Goal: Transaction & Acquisition: Purchase product/service

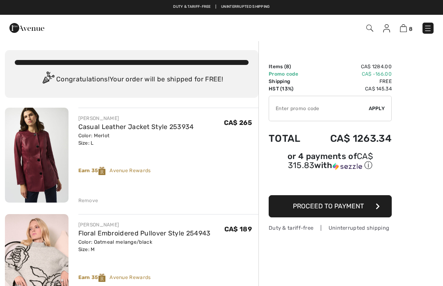
click at [429, 29] on img at bounding box center [428, 28] width 8 height 8
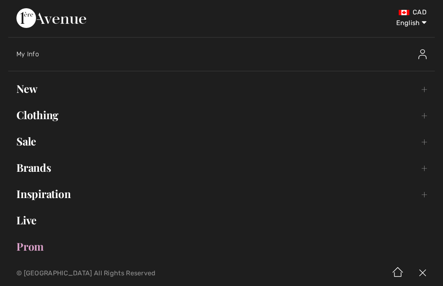
click at [24, 149] on link "Sale Toggle submenu" at bounding box center [221, 141] width 427 height 18
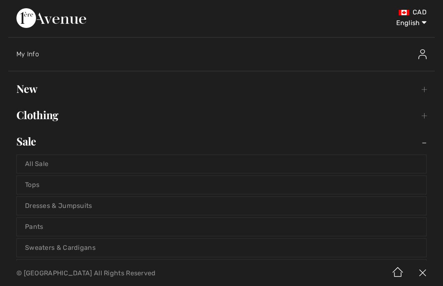
click at [37, 164] on link "All Sale" at bounding box center [221, 164] width 409 height 18
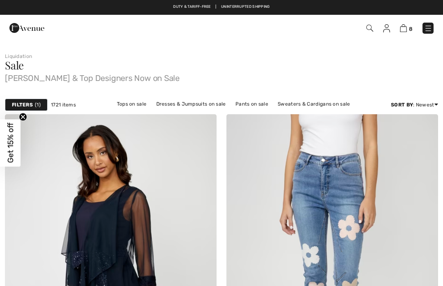
checkbox input "true"
click at [21, 101] on strong "Filters" at bounding box center [22, 104] width 21 height 7
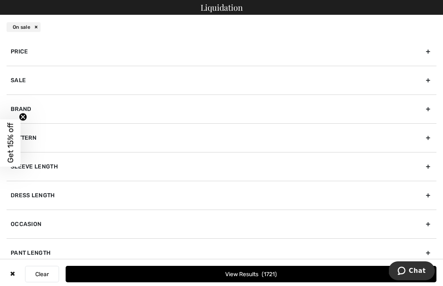
scroll to position [91, 0]
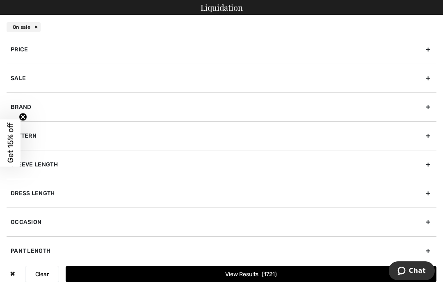
click at [73, 106] on div "Brand" at bounding box center [222, 106] width 430 height 29
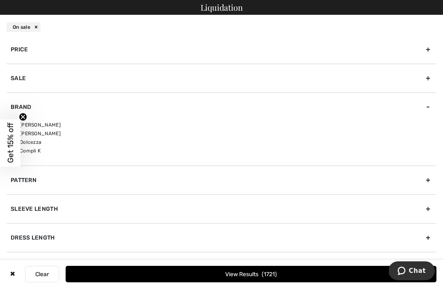
click at [43, 124] on label "[PERSON_NAME]" at bounding box center [224, 124] width 426 height 7
click at [17, 124] on input"] "[PERSON_NAME]" at bounding box center [14, 125] width 6 height 6
checkbox input"] "true"
click at [367, 276] on button "View Results 1319" at bounding box center [251, 273] width 371 height 16
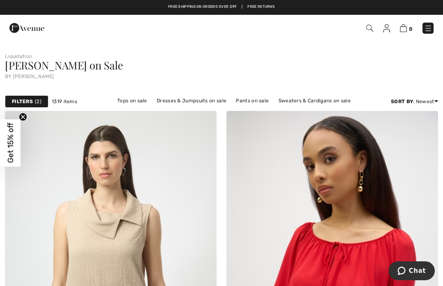
click at [21, 104] on strong "Filters" at bounding box center [22, 101] width 21 height 7
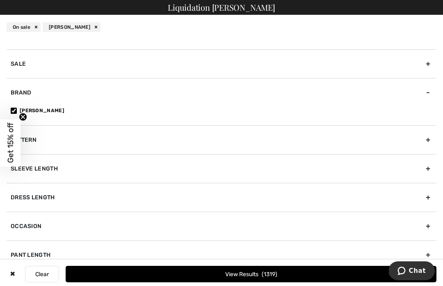
scroll to position [100, 0]
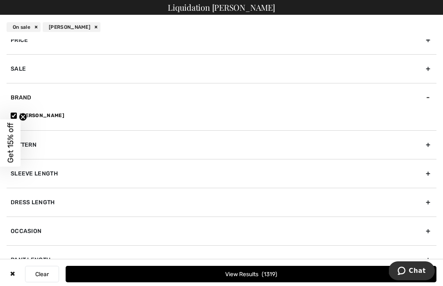
click at [406, 174] on div "Sleeve length" at bounding box center [222, 173] width 430 height 29
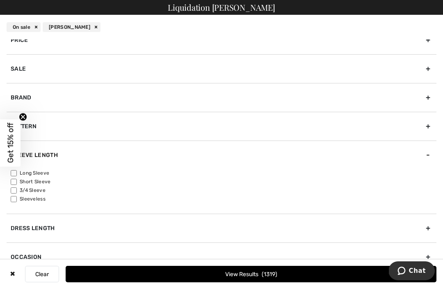
click at [14, 174] on input"] "Long Sleeve" at bounding box center [14, 173] width 6 height 6
checkbox input"] "true"
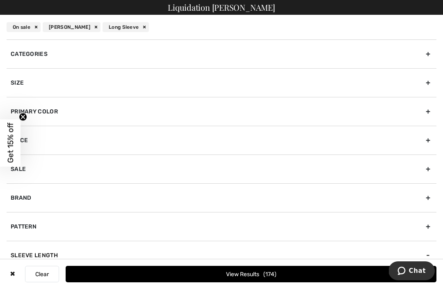
scroll to position [0, 0]
click at [30, 51] on div "Categories" at bounding box center [222, 53] width 430 height 29
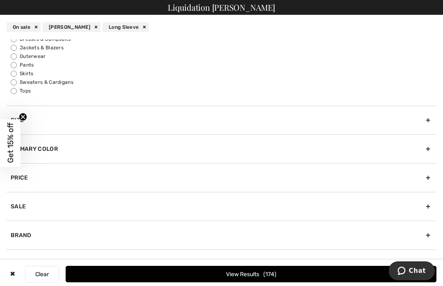
scroll to position [34, 0]
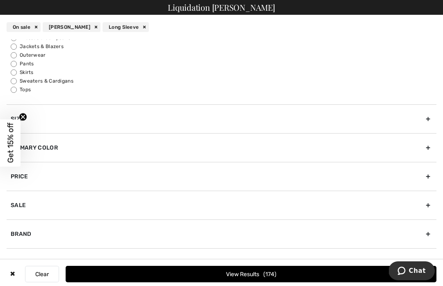
click at [12, 48] on input "Jackets & Blazers" at bounding box center [14, 46] width 6 height 6
radio input "true"
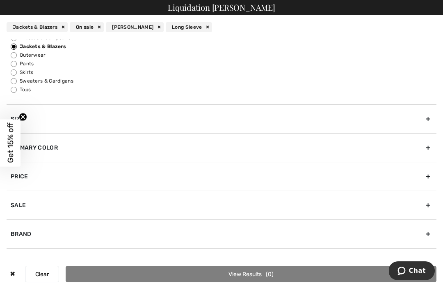
click at [7, 84] on div "Dresses & Jumpsuits Jackets & Blazers Outerwear Pants Skirts Sweaters & Cardiga…" at bounding box center [222, 69] width 430 height 70
click at [16, 82] on input "Sweaters & Cardigans" at bounding box center [14, 81] width 6 height 6
radio input "true"
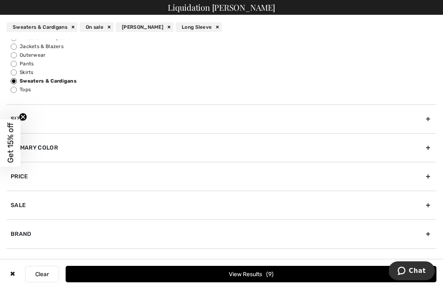
click at [351, 274] on button "View Results 9" at bounding box center [251, 273] width 371 height 16
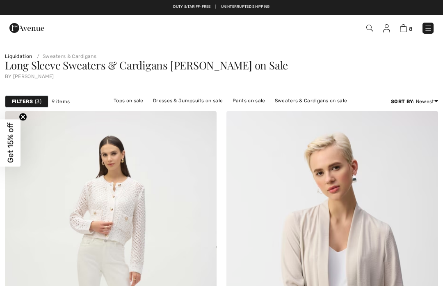
checkbox input "true"
click at [22, 98] on strong "Filters" at bounding box center [22, 101] width 21 height 7
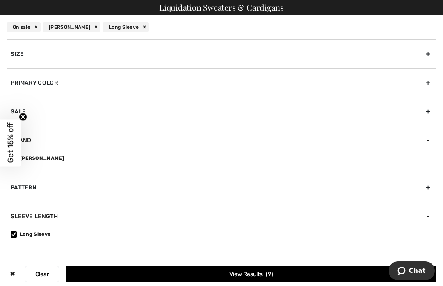
click at [38, 26] on div "On sale" at bounding box center [24, 27] width 34 height 10
click at [35, 27] on div "On sale" at bounding box center [24, 27] width 34 height 10
click at [22, 111] on div "Sale" at bounding box center [222, 111] width 430 height 29
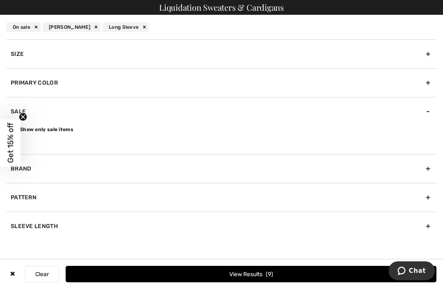
click at [13, 128] on input "Show only sale items" at bounding box center [14, 129] width 6 height 6
checkbox input "false"
click at [207, 273] on button "View Results 27" at bounding box center [251, 273] width 371 height 16
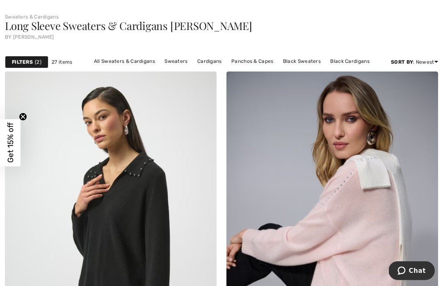
scroll to position [41, 0]
